Goal: Task Accomplishment & Management: Use online tool/utility

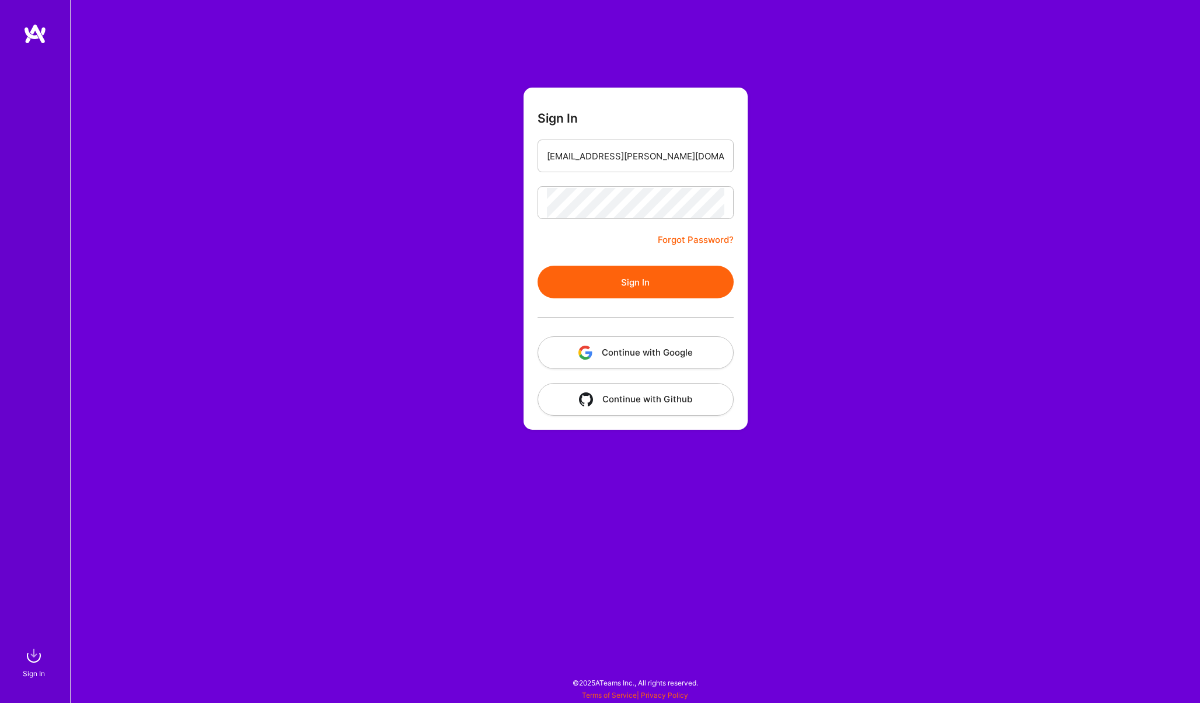
click at [589, 270] on button "Sign In" at bounding box center [636, 282] width 196 height 33
